Goal: Transaction & Acquisition: Download file/media

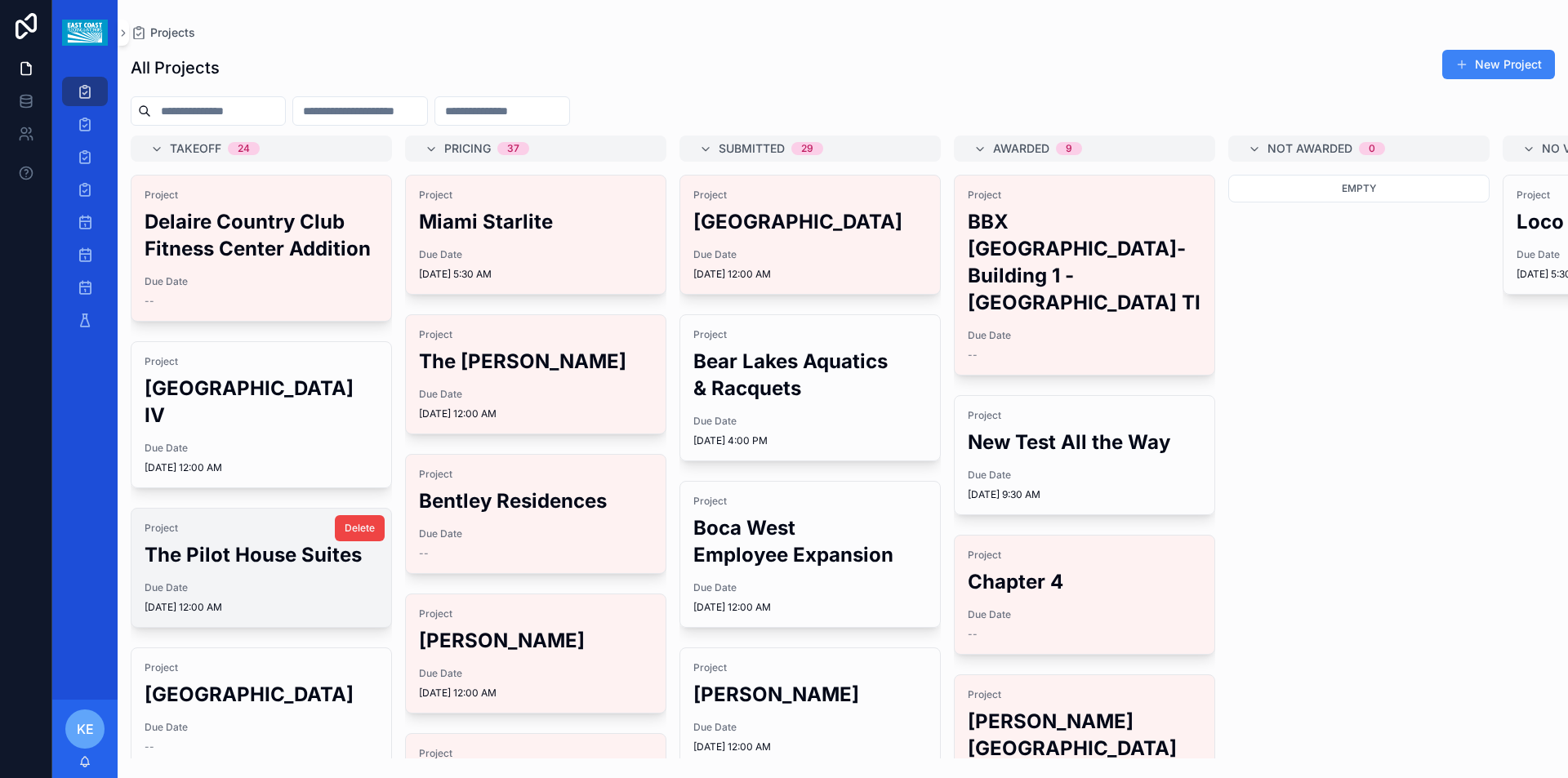
click at [210, 569] on h2 "The Pilot House Suites" at bounding box center [261, 555] width 234 height 27
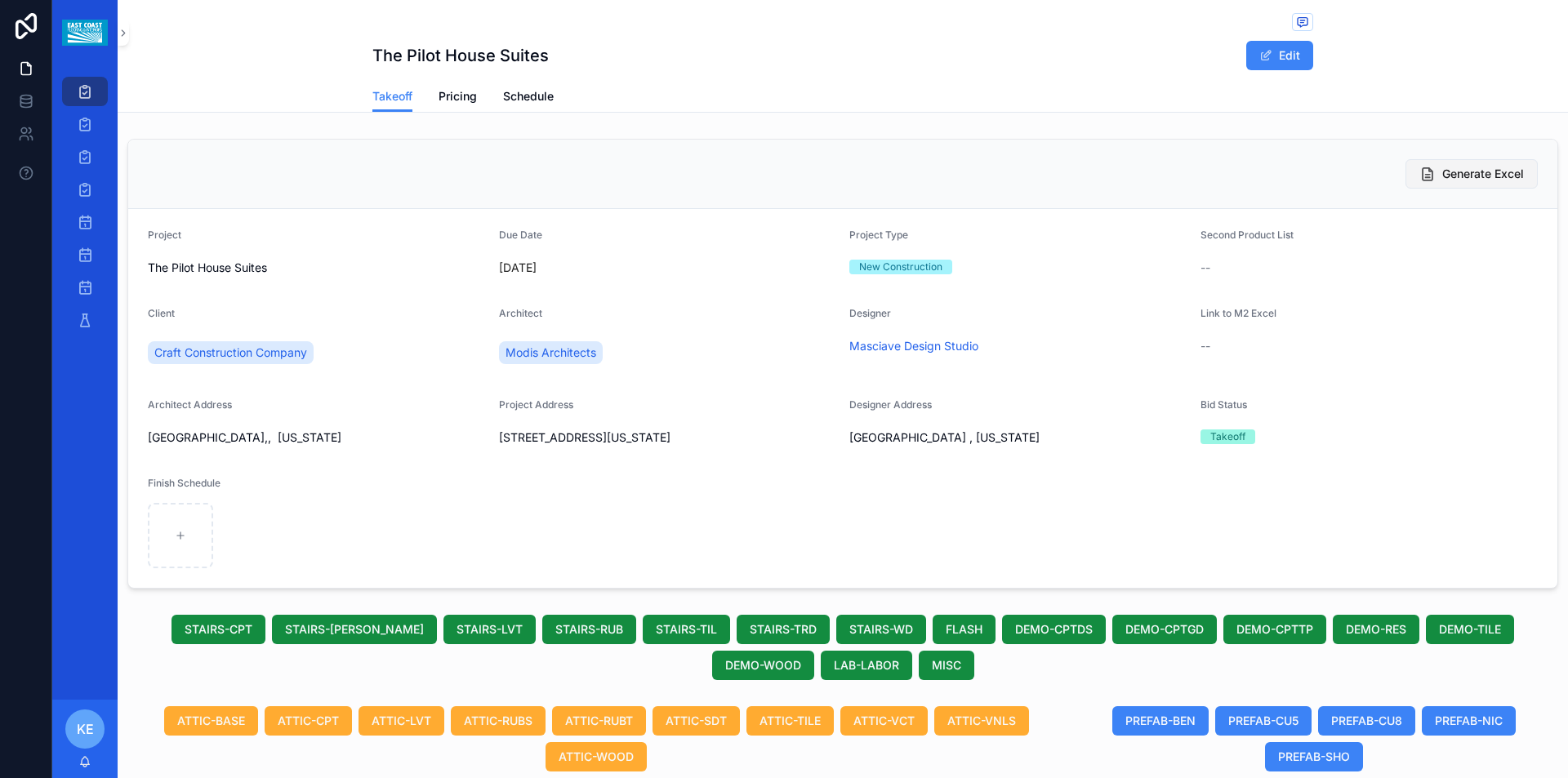
click at [1459, 173] on span "Generate Excel" at bounding box center [1483, 174] width 82 height 16
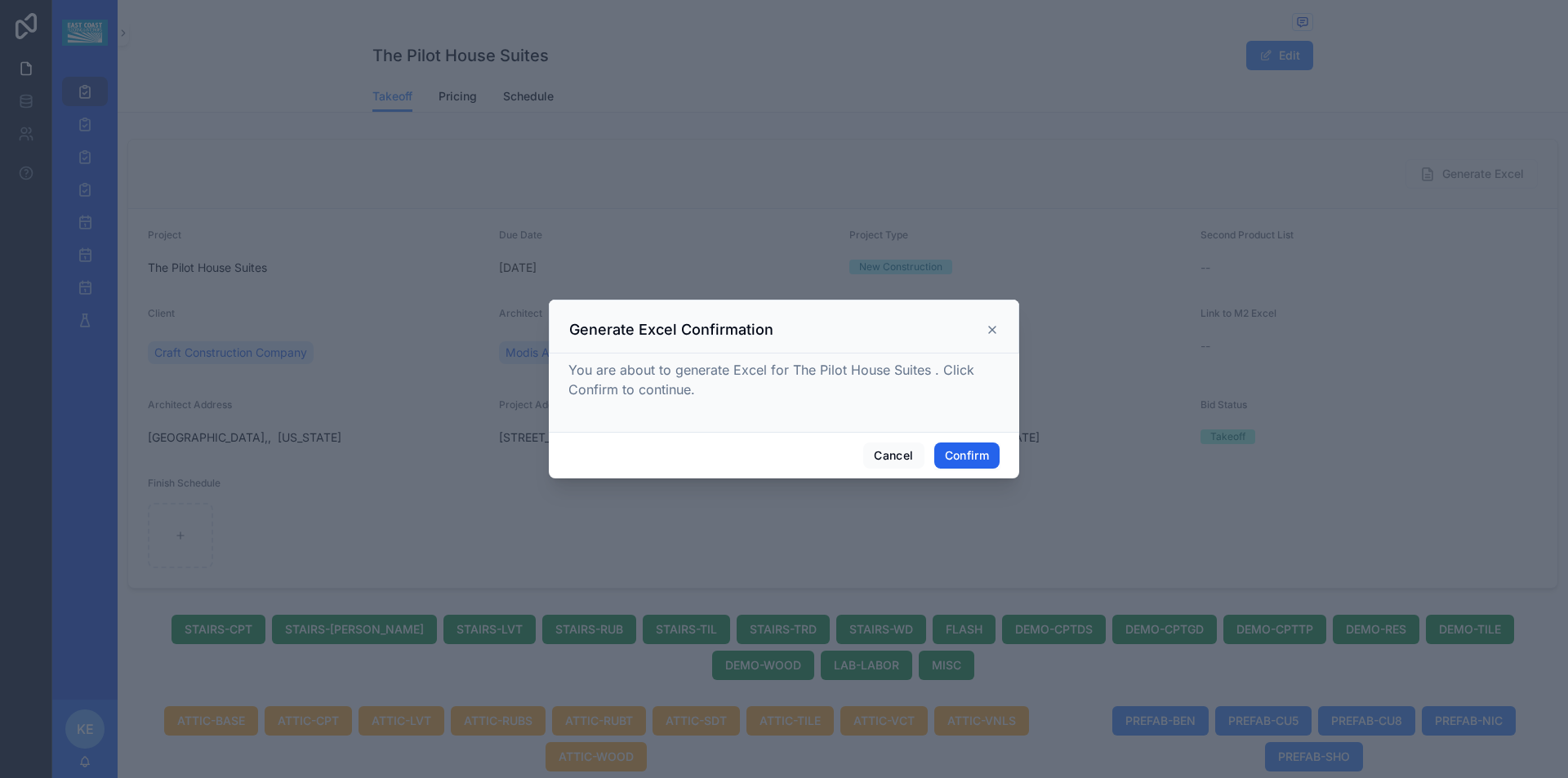
click at [963, 454] on button "Confirm" at bounding box center [966, 455] width 65 height 26
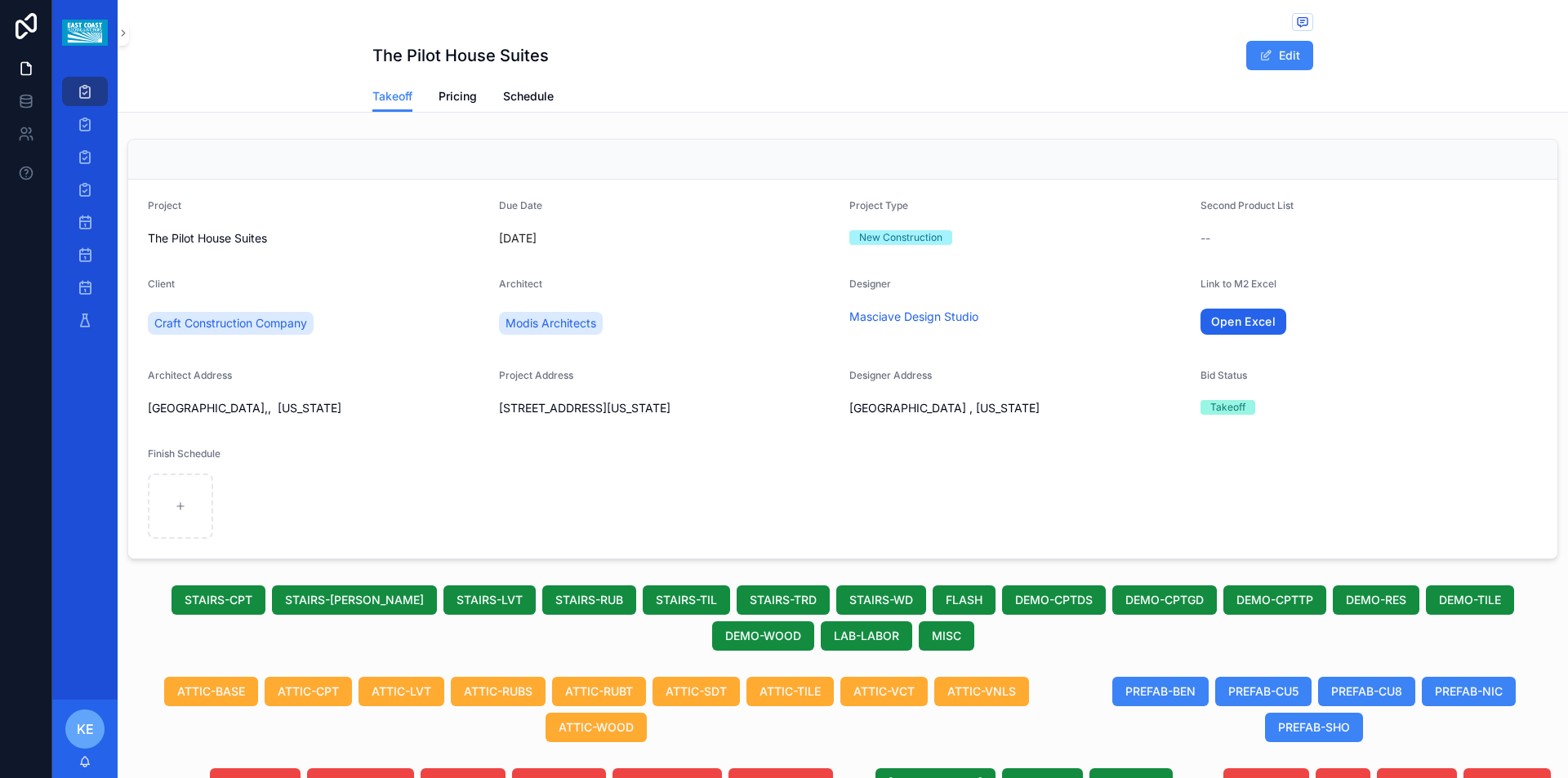
click at [1236, 322] on link "Open Excel" at bounding box center [1244, 322] width 87 height 26
